Goal: Entertainment & Leisure: Consume media (video, audio)

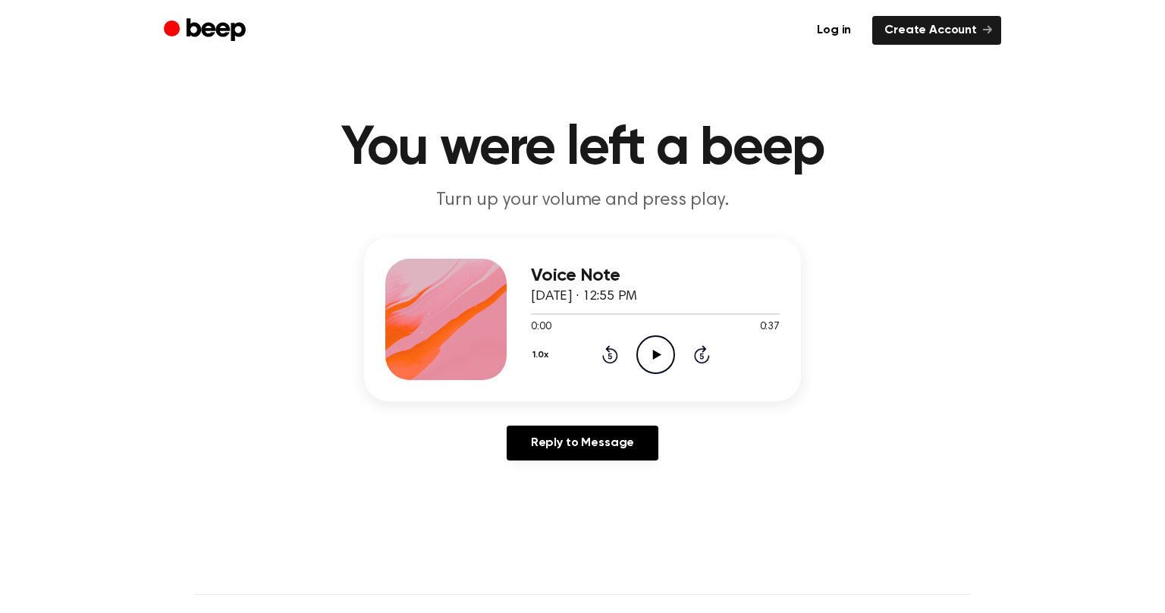
click at [664, 353] on icon "Play Audio" at bounding box center [655, 354] width 39 height 39
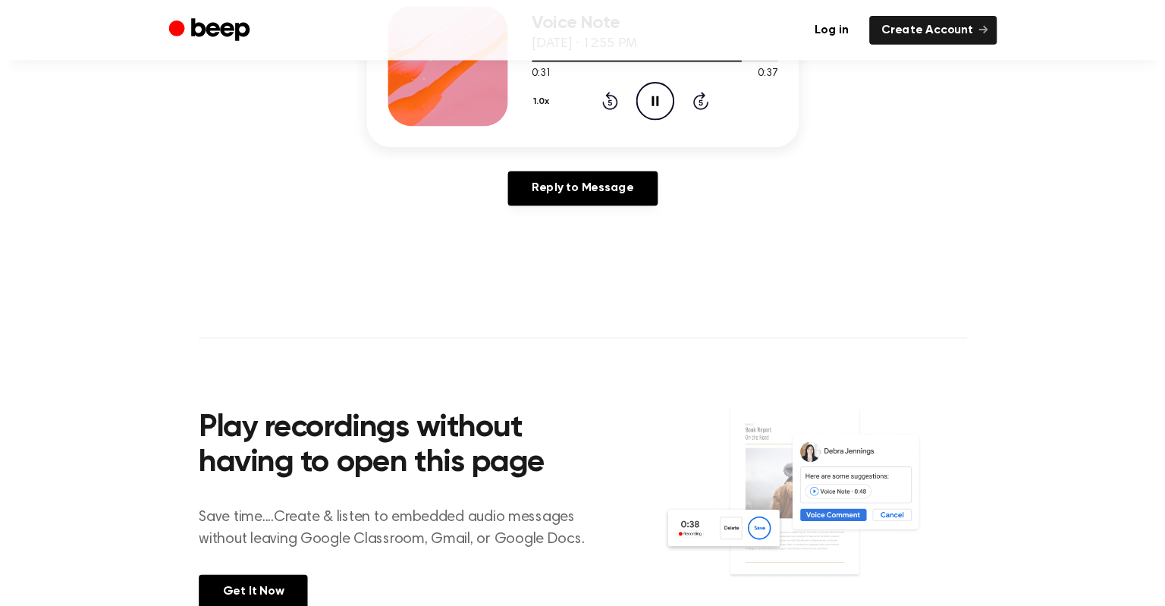
scroll to position [525, 0]
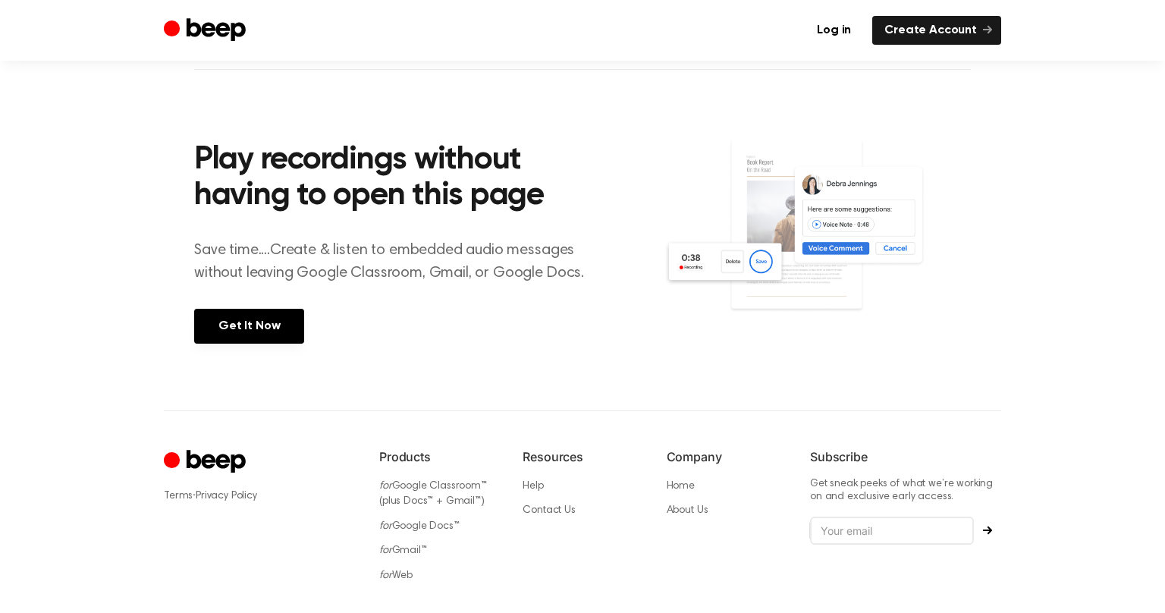
click at [2, 603] on footer "Terms · Privacy Policy Products for Google Classroom™ (plus Docs™ + Gmail™) for…" at bounding box center [582, 556] width 1165 height 292
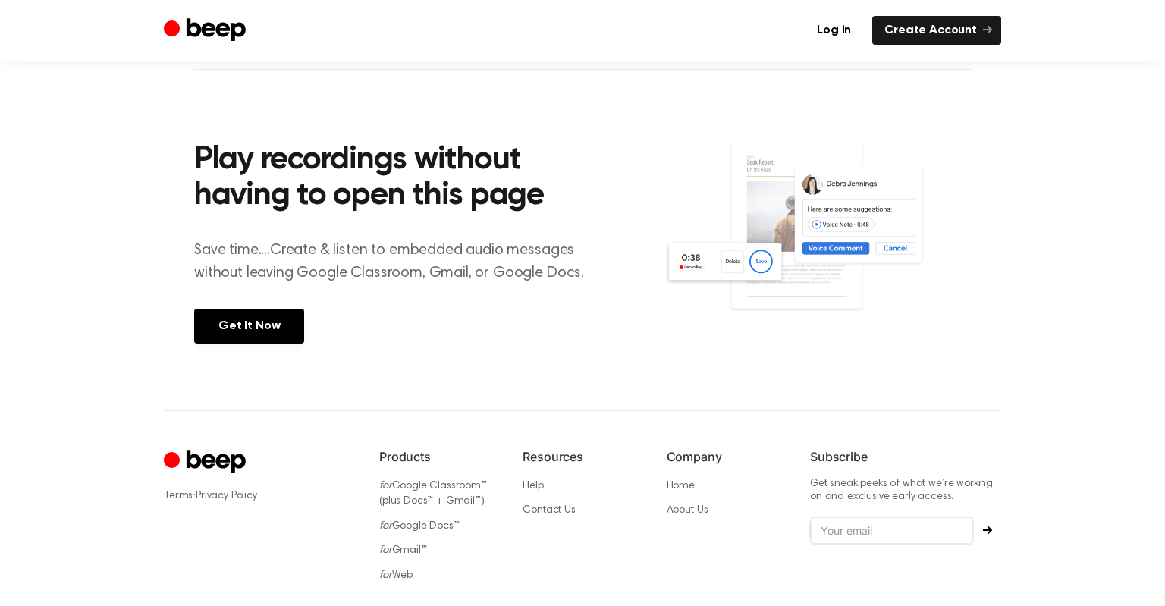
click at [696, 262] on img at bounding box center [817, 240] width 307 height 204
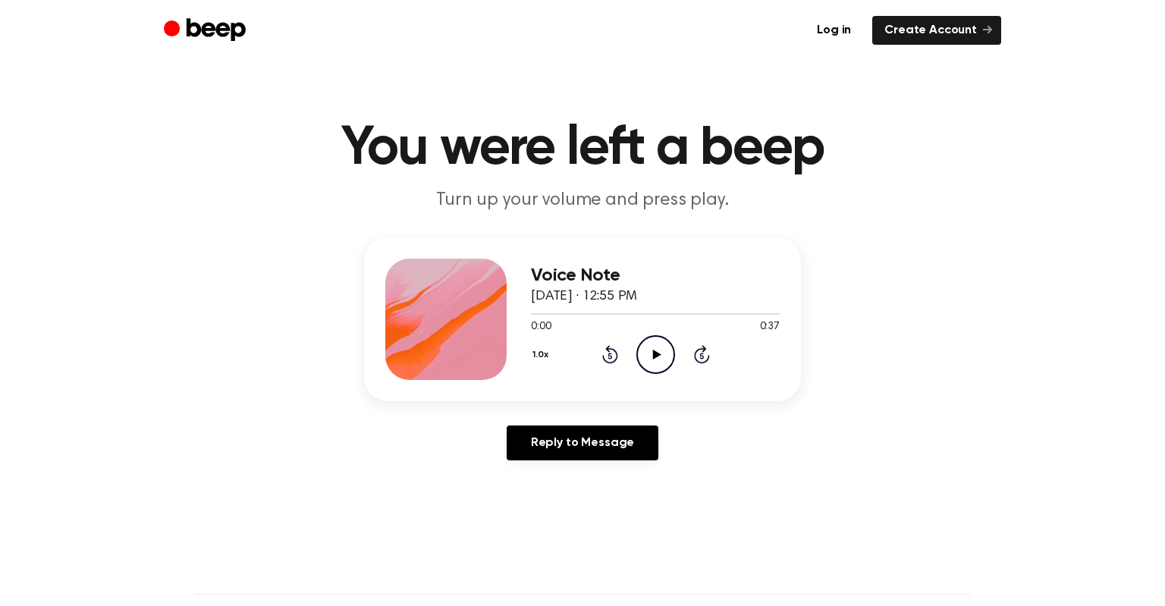
click at [660, 358] on icon "Play Audio" at bounding box center [655, 354] width 39 height 39
